Goal: Task Accomplishment & Management: Manage account settings

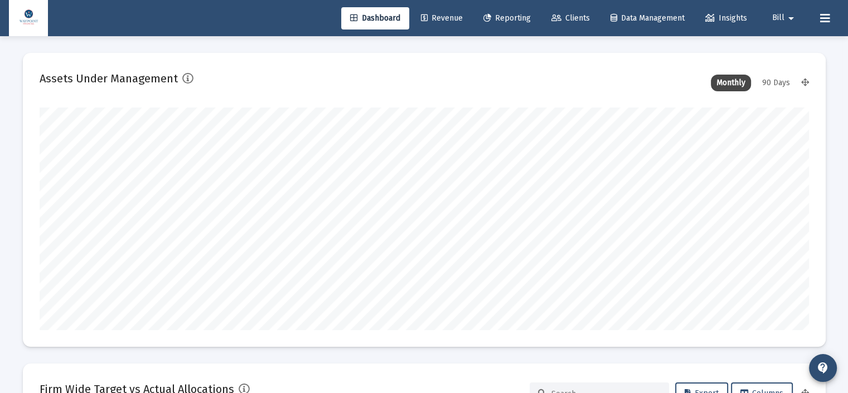
scroll to position [223, 769]
type input "[DATE]"
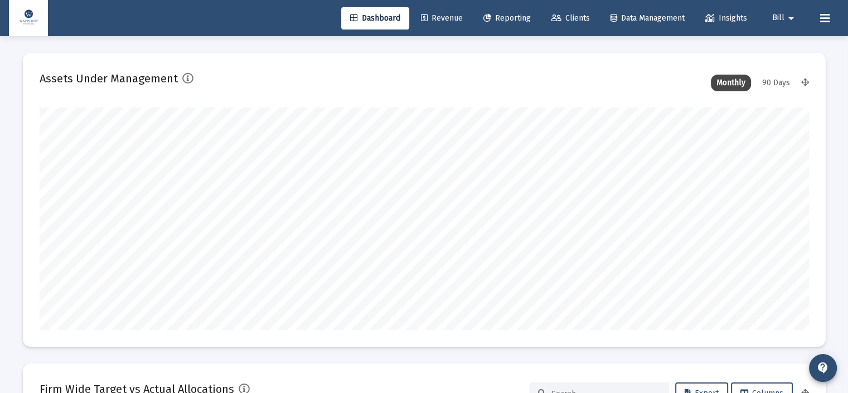
click at [185, 21] on div "Dashboard Revenue Reporting Clients Data Management Insights Bill arrow_drop_do…" at bounding box center [424, 18] width 830 height 36
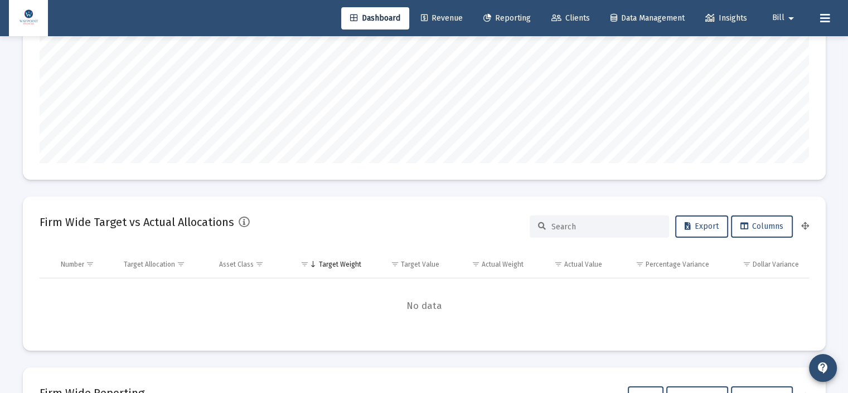
scroll to position [0, 0]
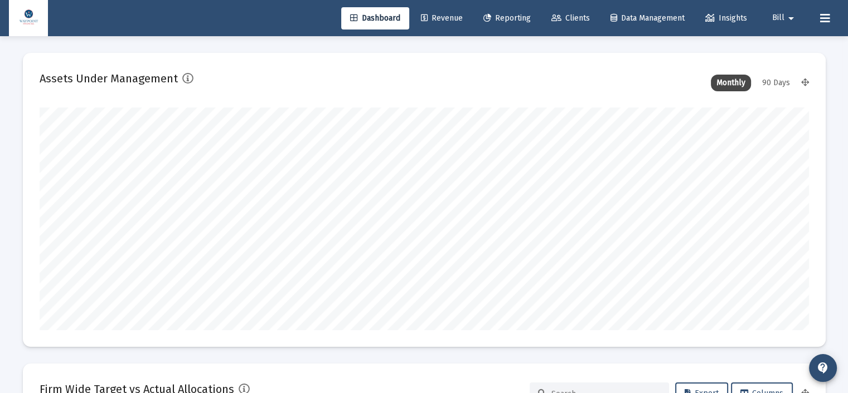
click at [519, 17] on span "Reporting" at bounding box center [506, 17] width 47 height 9
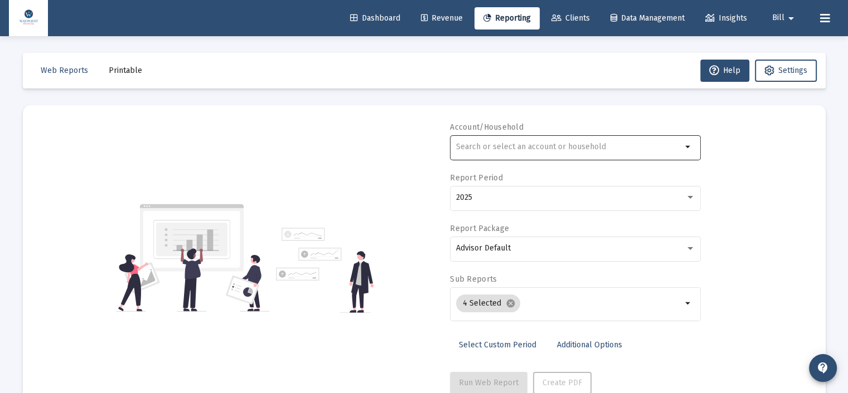
click at [549, 142] on div at bounding box center [569, 146] width 226 height 27
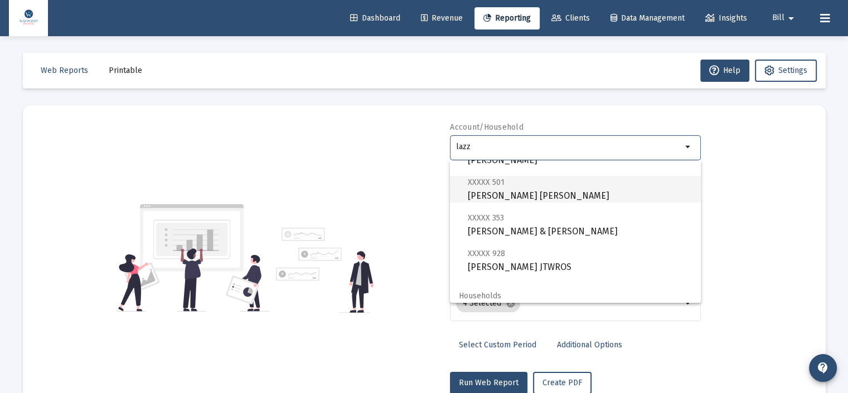
scroll to position [116, 0]
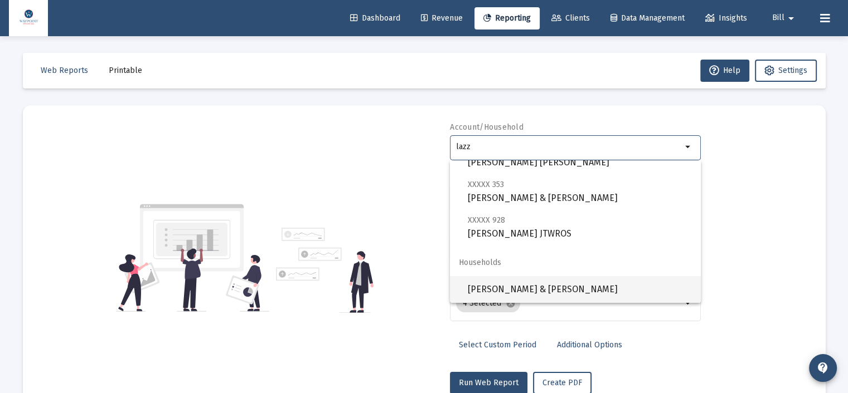
click at [512, 289] on span "[PERSON_NAME] & [PERSON_NAME]" at bounding box center [580, 289] width 224 height 27
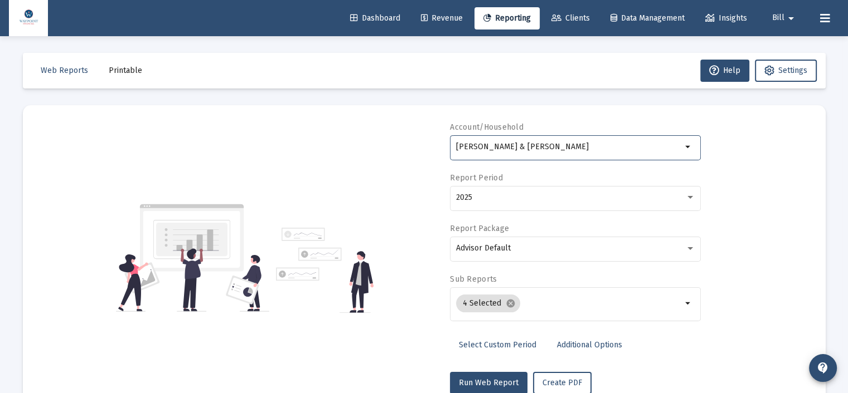
scroll to position [33, 0]
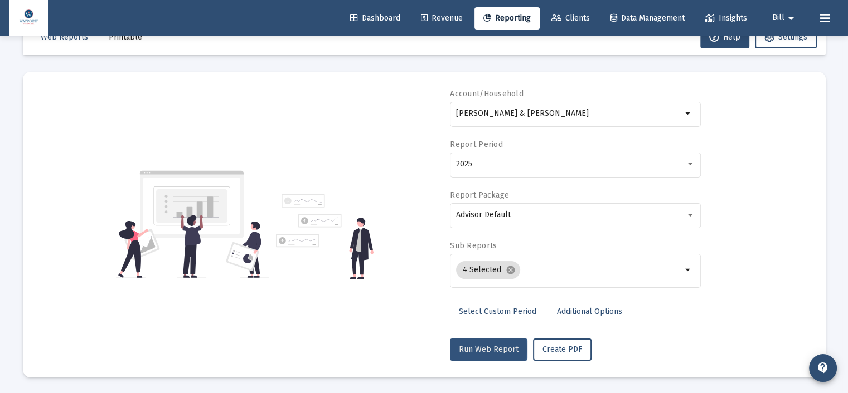
click at [484, 348] on span "Run Web Report" at bounding box center [489, 349] width 60 height 9
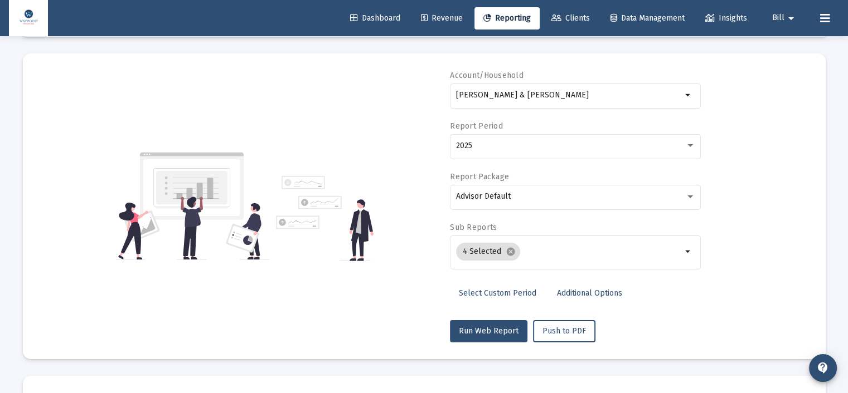
scroll to position [0, 0]
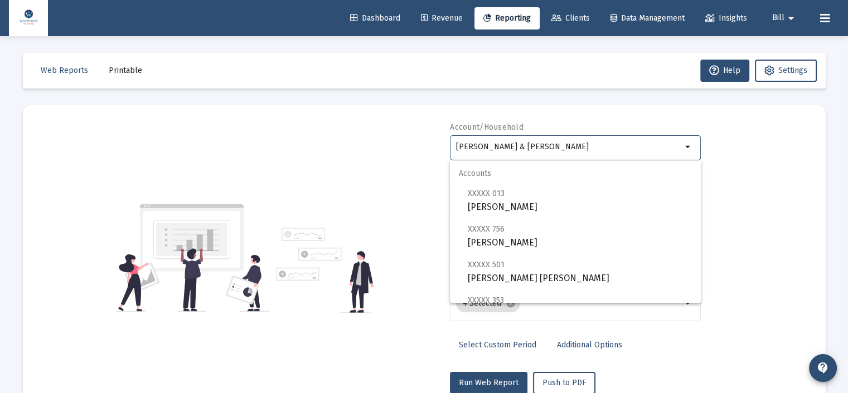
click at [594, 147] on input "[PERSON_NAME] & [PERSON_NAME]" at bounding box center [569, 147] width 226 height 9
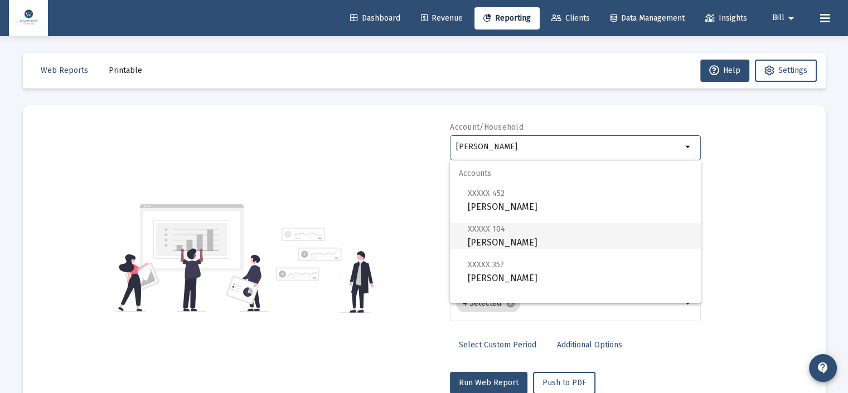
scroll to position [45, 0]
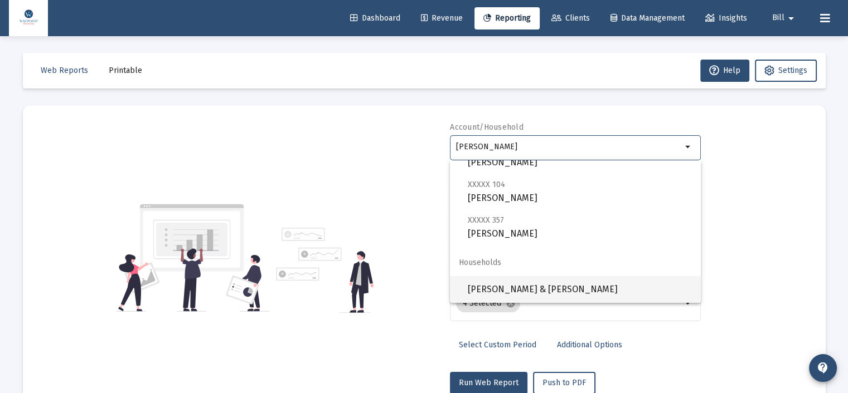
click at [582, 287] on span "[PERSON_NAME] & [PERSON_NAME]" at bounding box center [580, 289] width 224 height 27
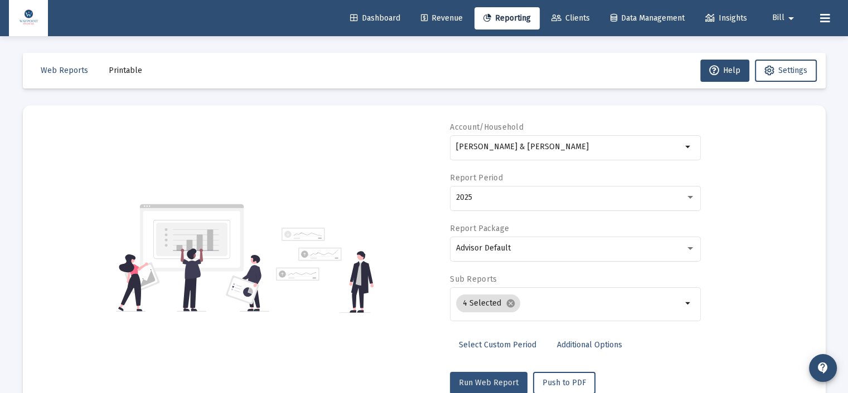
click at [500, 383] on span "Run Web Report" at bounding box center [489, 382] width 60 height 9
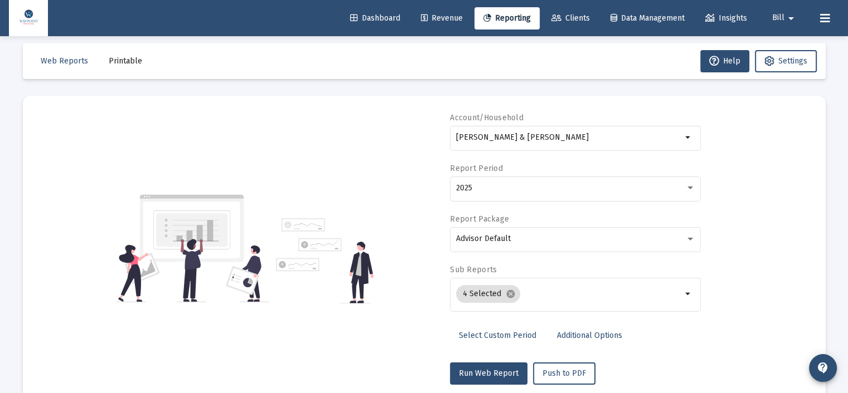
scroll to position [0, 0]
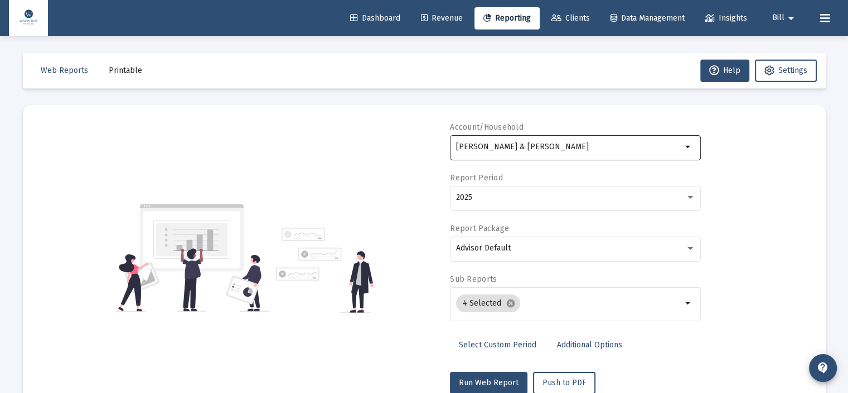
click at [592, 142] on div "[PERSON_NAME] & [PERSON_NAME]" at bounding box center [569, 146] width 226 height 27
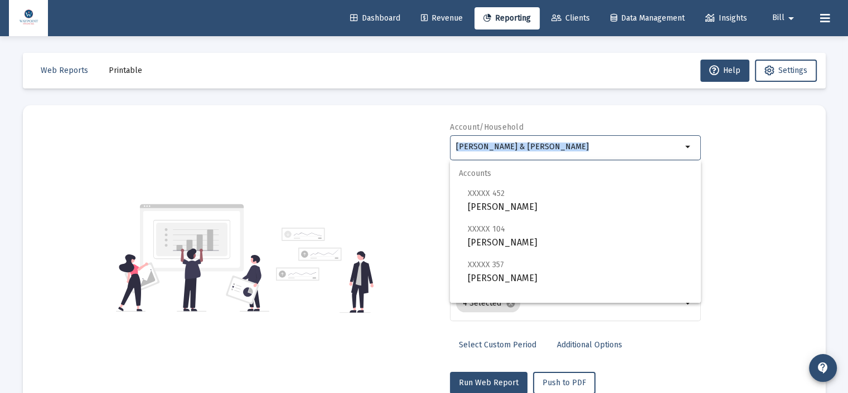
click at [592, 142] on div "[PERSON_NAME] & [PERSON_NAME]" at bounding box center [569, 146] width 226 height 27
click at [593, 142] on div "[PERSON_NAME] & [PERSON_NAME]" at bounding box center [569, 146] width 226 height 27
drag, startPoint x: 593, startPoint y: 142, endPoint x: 418, endPoint y: 149, distance: 175.7
click at [418, 149] on div "Account/Household [PERSON_NAME] & [PERSON_NAME] Household arrow_drop_down Repor…" at bounding box center [424, 258] width 769 height 273
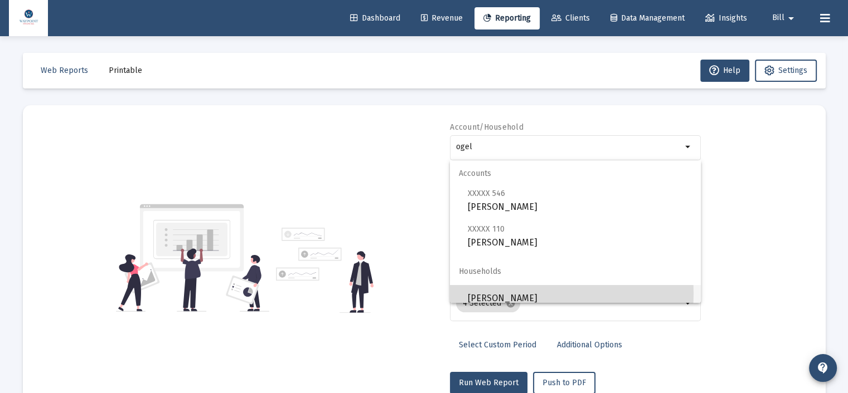
click at [516, 294] on span "[PERSON_NAME]" at bounding box center [580, 298] width 224 height 27
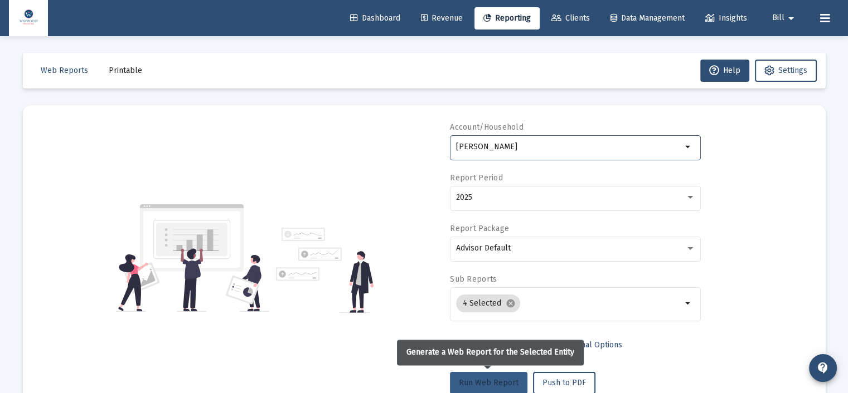
click at [484, 378] on span "Run Web Report" at bounding box center [489, 382] width 60 height 9
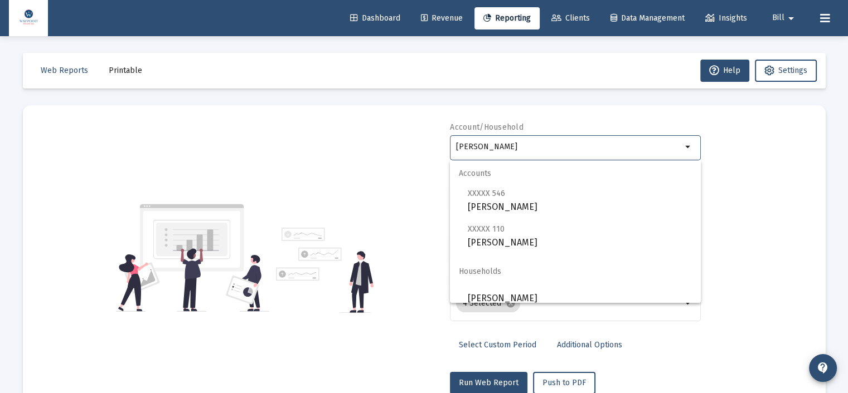
click at [551, 149] on input "[PERSON_NAME]" at bounding box center [569, 147] width 226 height 9
drag, startPoint x: 551, startPoint y: 149, endPoint x: 386, endPoint y: 149, distance: 165.0
click at [386, 149] on div "Account/Household [PERSON_NAME] Household arrow_drop_down Report Period 2025 Re…" at bounding box center [424, 258] width 769 height 273
click at [139, 178] on div "Account/Household [PERSON_NAME] Household arrow_drop_down Report Period 2025 Re…" at bounding box center [424, 258] width 769 height 273
drag, startPoint x: 573, startPoint y: 147, endPoint x: 363, endPoint y: 129, distance: 210.3
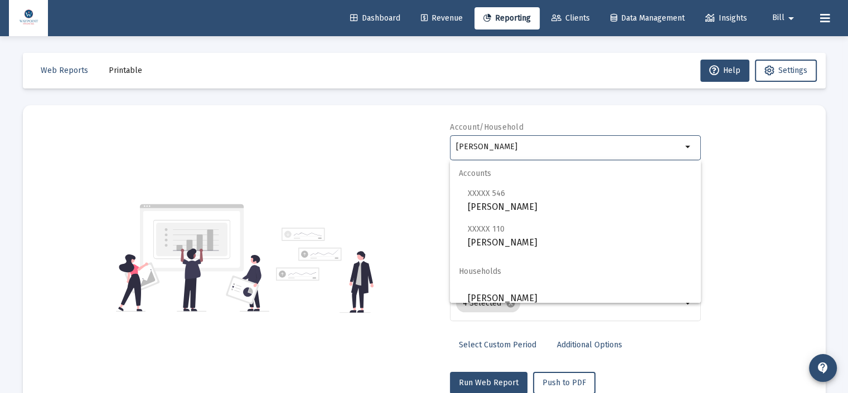
click at [363, 129] on div "Account/Household [PERSON_NAME] Household arrow_drop_down Report Period 2025 Re…" at bounding box center [424, 258] width 769 height 273
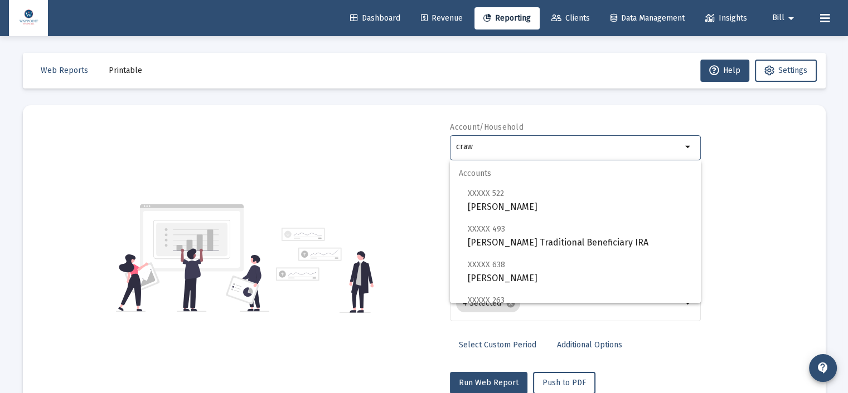
scroll to position [214, 0]
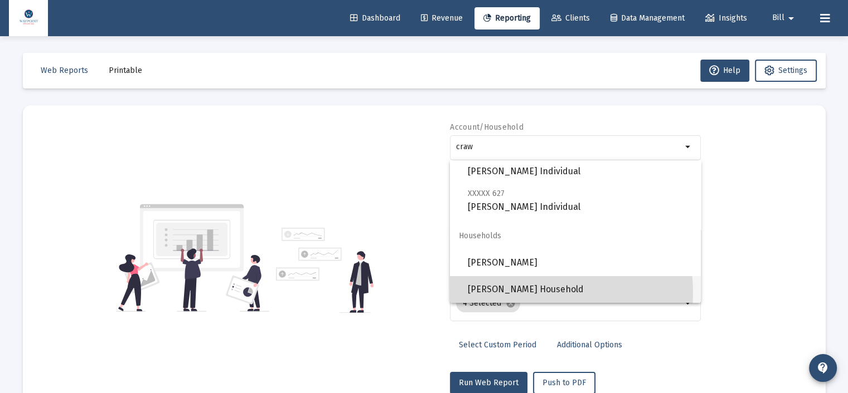
click at [517, 293] on span "[PERSON_NAME] Household" at bounding box center [580, 289] width 224 height 27
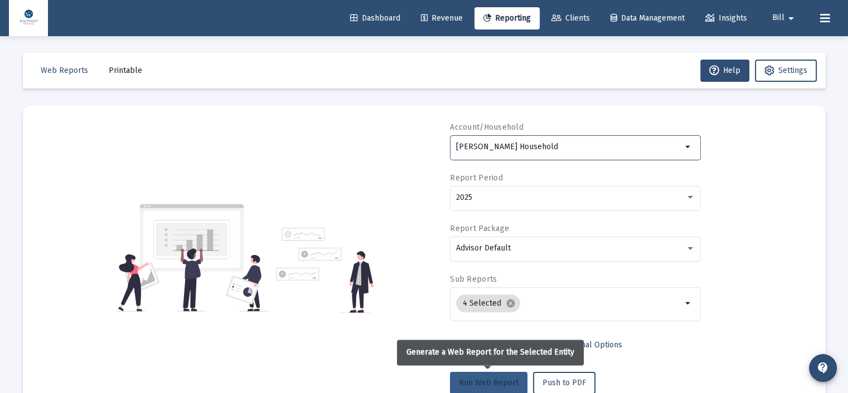
click at [493, 382] on span "Run Web Report" at bounding box center [489, 382] width 60 height 9
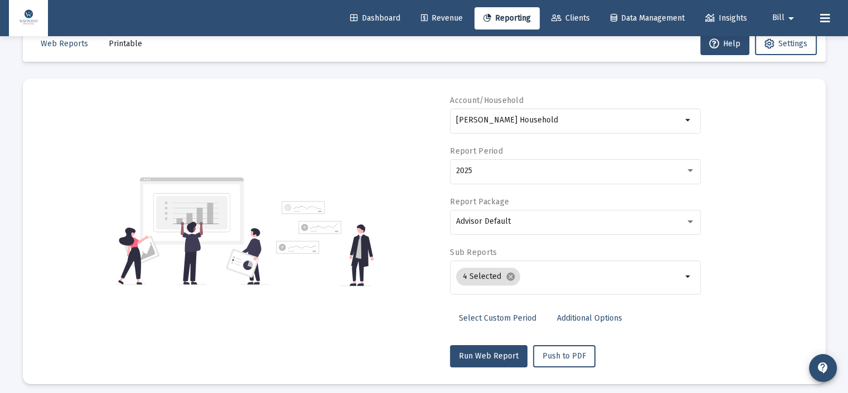
scroll to position [0, 0]
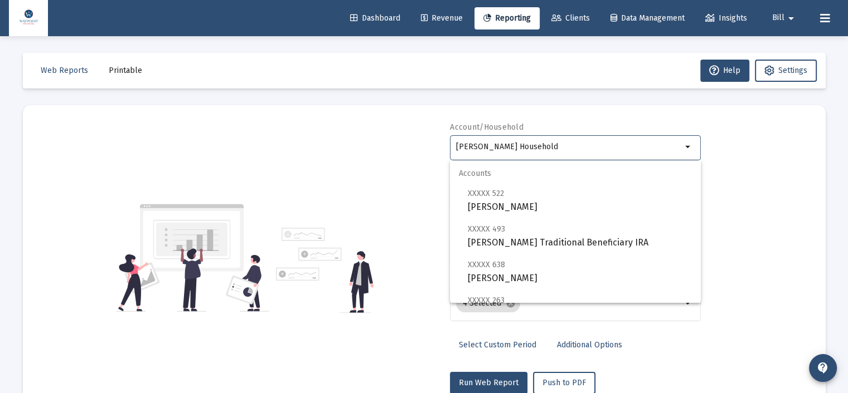
click at [536, 148] on input "[PERSON_NAME] Household" at bounding box center [569, 147] width 226 height 9
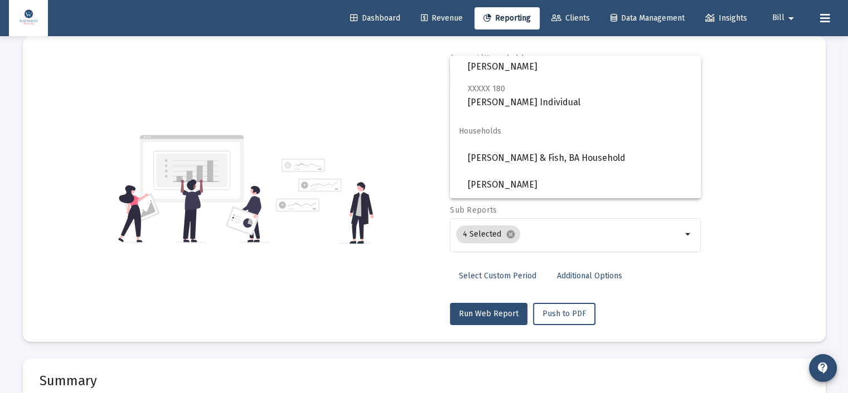
scroll to position [111, 0]
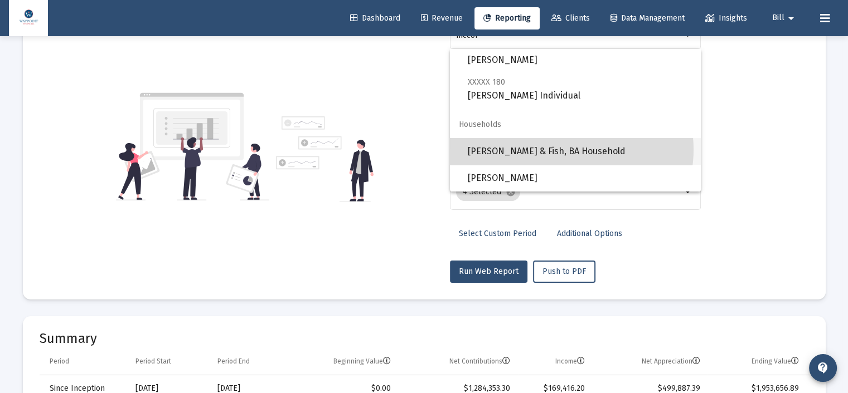
click at [564, 149] on span "[PERSON_NAME] & Fish, BA Household" at bounding box center [580, 151] width 224 height 27
type input "[PERSON_NAME] & Fish, BA Household"
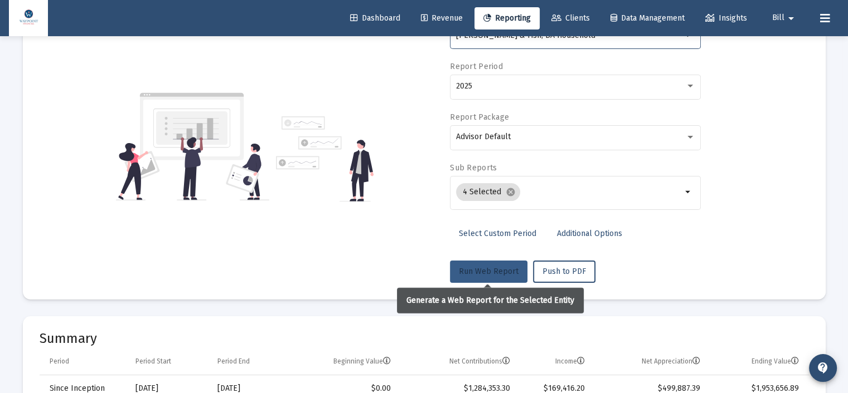
click at [487, 273] on span "Run Web Report" at bounding box center [489, 271] width 60 height 9
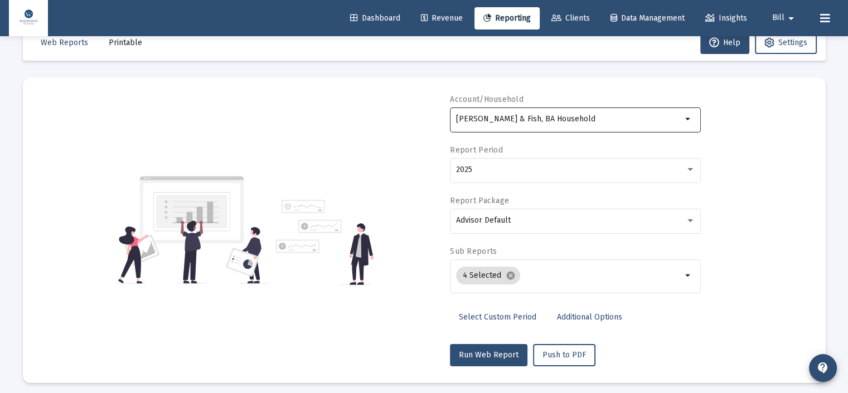
scroll to position [0, 0]
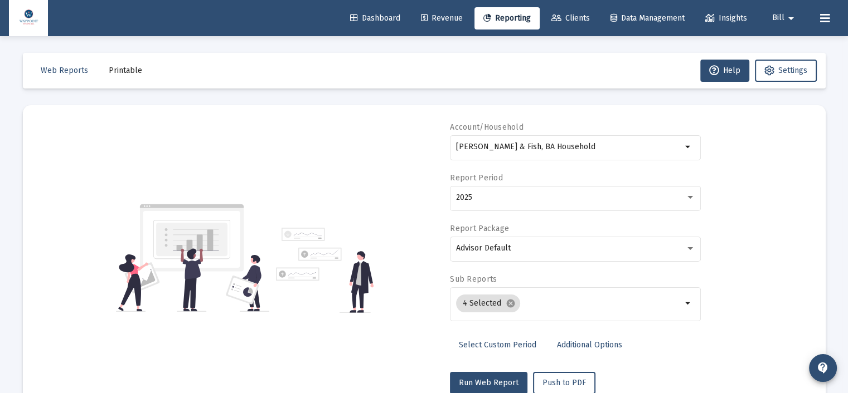
click at [437, 17] on span "Revenue" at bounding box center [442, 17] width 42 height 9
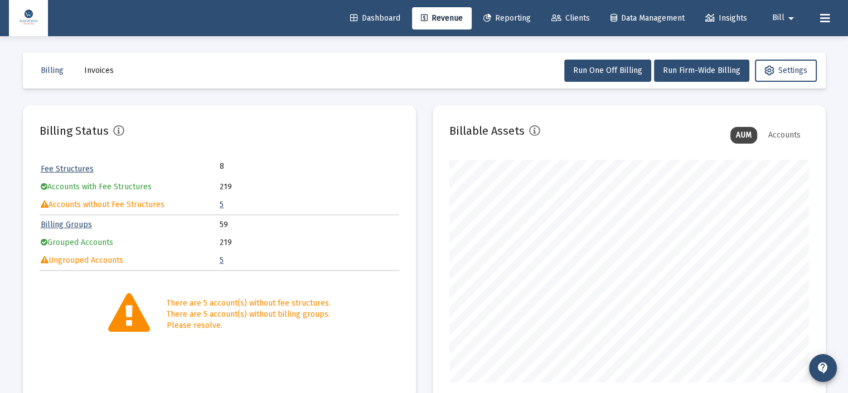
scroll to position [223, 359]
click at [77, 225] on link "Billing Groups" at bounding box center [66, 224] width 51 height 9
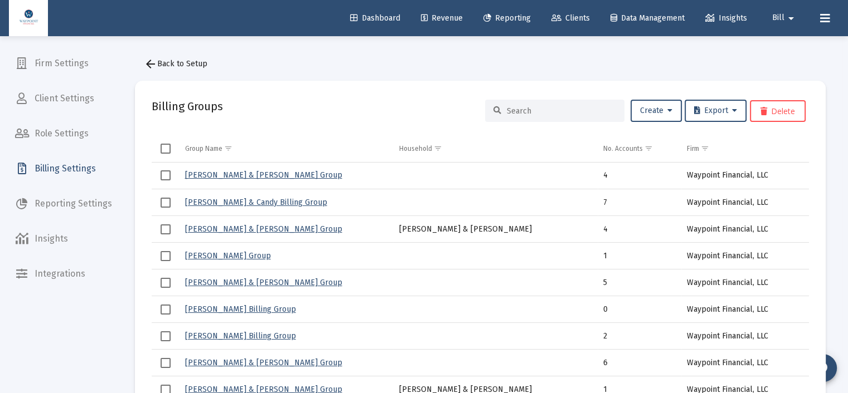
click at [174, 67] on span "arrow_back Back to Setup" at bounding box center [176, 63] width 64 height 9
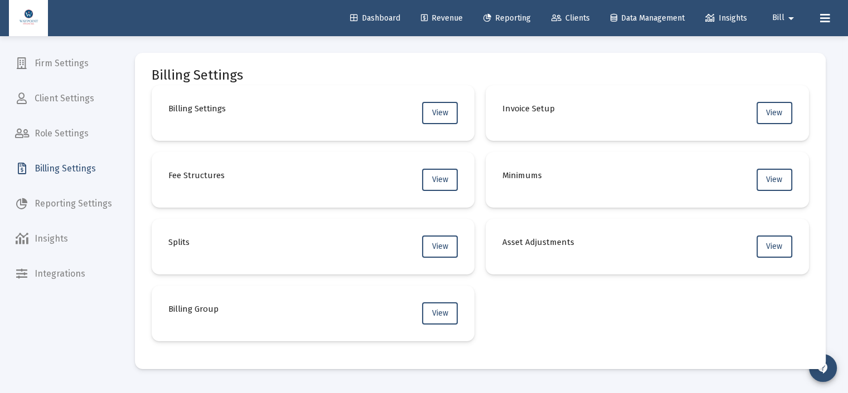
click at [452, 13] on span "Revenue" at bounding box center [442, 17] width 42 height 9
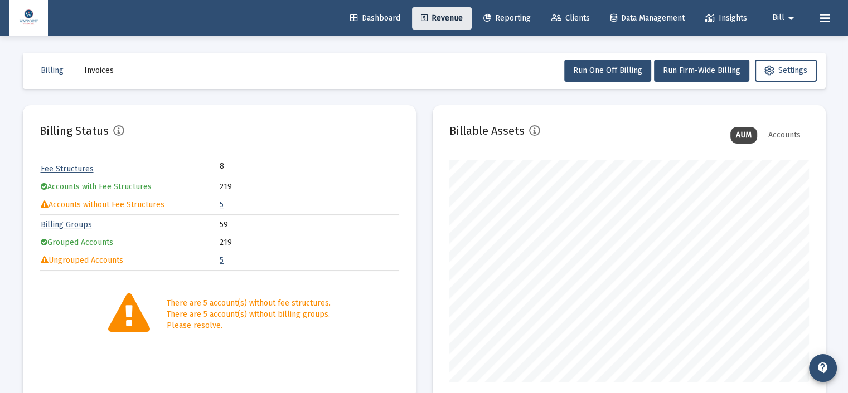
scroll to position [223, 359]
click at [220, 258] on link "5" at bounding box center [222, 260] width 4 height 9
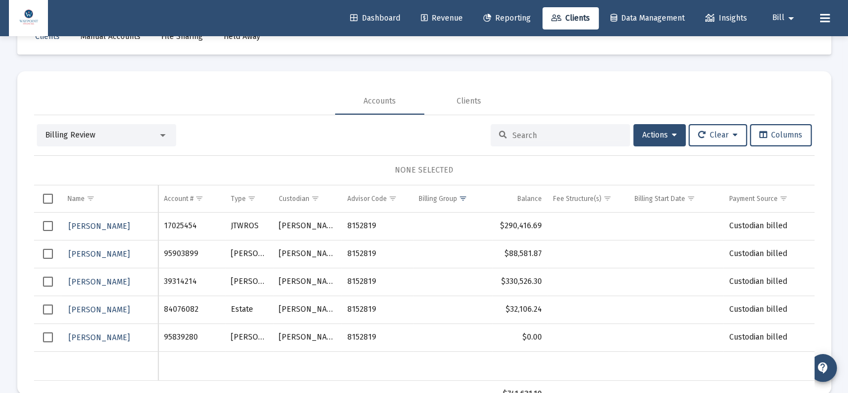
scroll to position [52, 0]
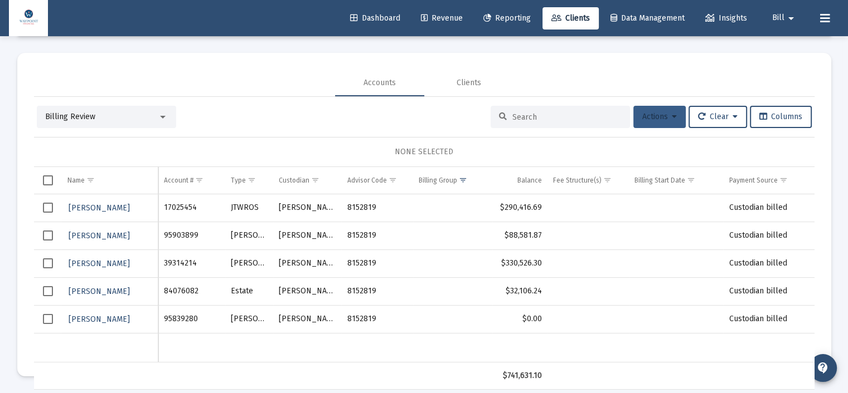
click at [667, 113] on span "Actions" at bounding box center [659, 116] width 35 height 9
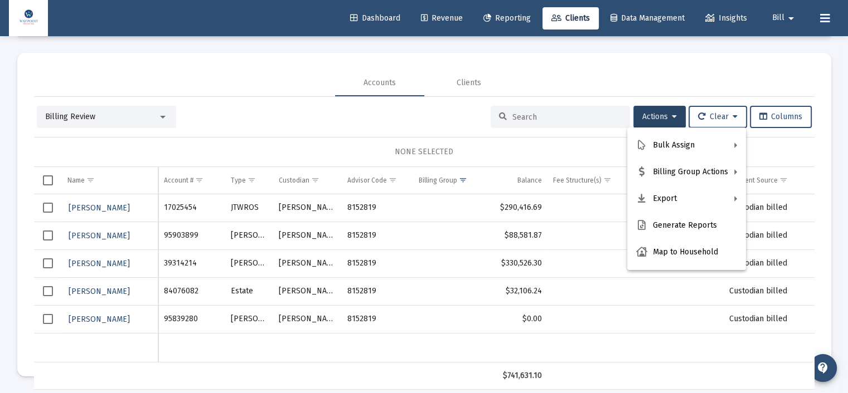
click at [279, 155] on div at bounding box center [424, 196] width 848 height 393
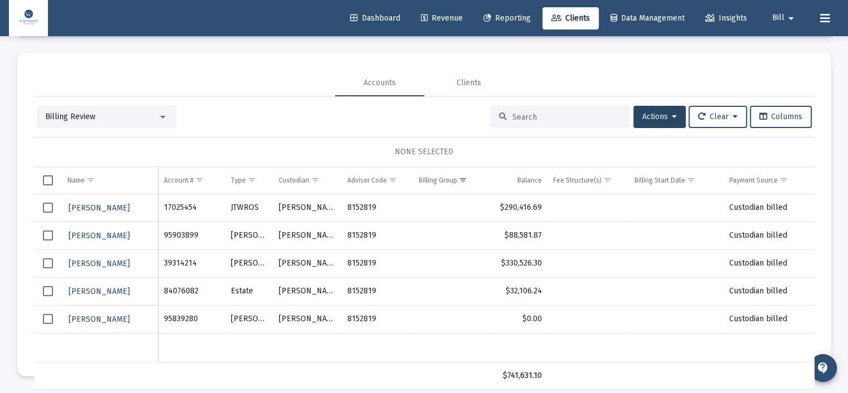
click at [220, 75] on div "Accounts Clients" at bounding box center [424, 83] width 780 height 27
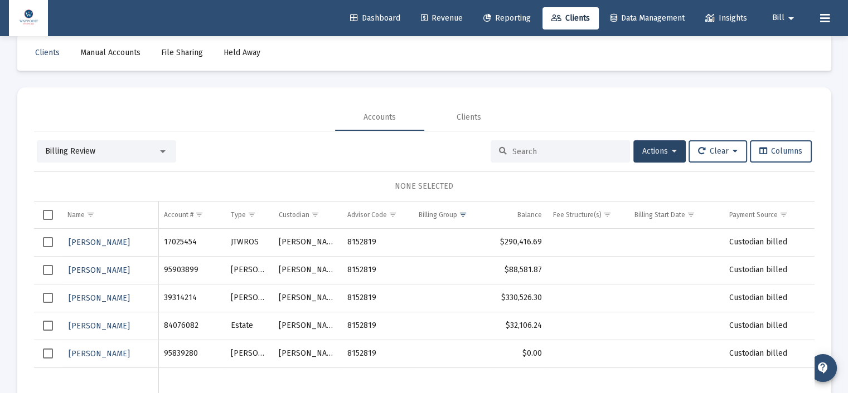
scroll to position [0, 0]
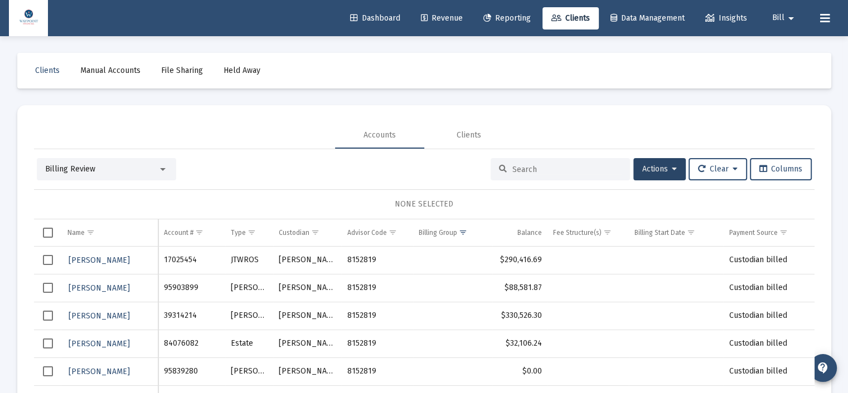
click at [448, 21] on span "Revenue" at bounding box center [442, 17] width 42 height 9
